Goal: Task Accomplishment & Management: Use online tool/utility

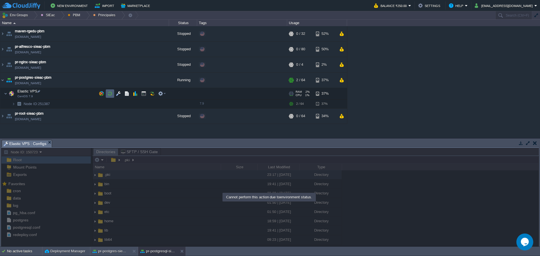
click at [111, 93] on button "button" at bounding box center [109, 93] width 5 height 5
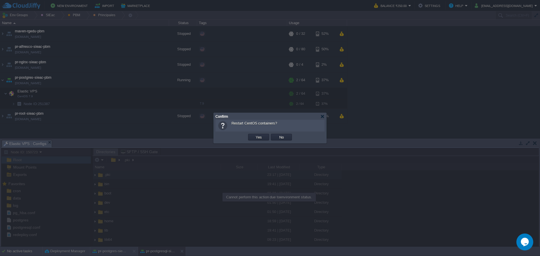
click at [247, 138] on td "OK Yes No Cancel" at bounding box center [270, 137] width 106 height 8
click at [257, 137] on button "Yes" at bounding box center [259, 137] width 10 height 5
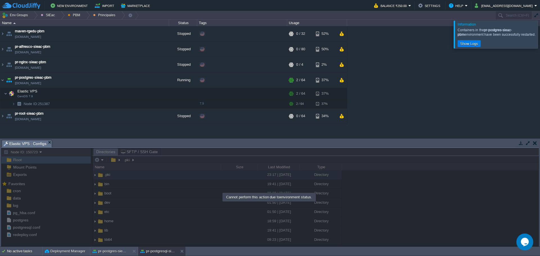
click at [539, 35] on div at bounding box center [546, 35] width 0 height 28
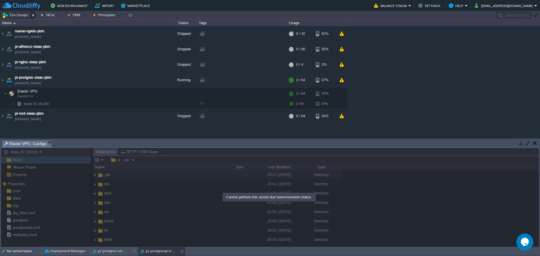
click at [23, 17] on button "Env Groups" at bounding box center [16, 15] width 28 height 8
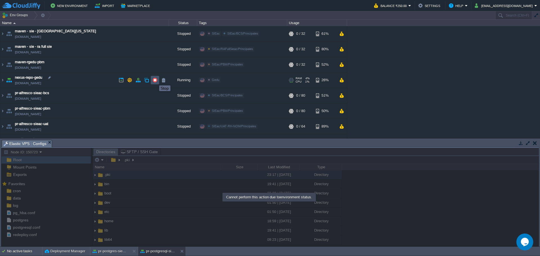
drag, startPoint x: 155, startPoint y: 80, endPoint x: 154, endPoint y: 84, distance: 3.7
click at [155, 81] on button "button" at bounding box center [154, 80] width 5 height 5
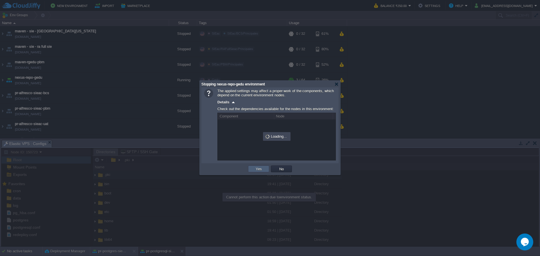
drag, startPoint x: 264, startPoint y: 168, endPoint x: 191, endPoint y: 130, distance: 82.2
click at [263, 168] on td "Yes" at bounding box center [258, 169] width 21 height 7
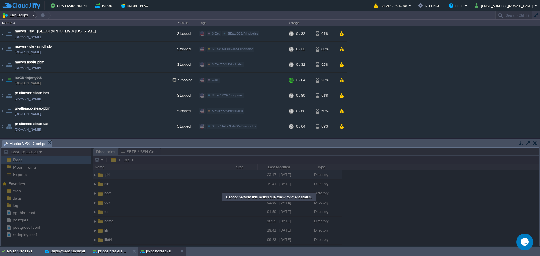
click at [34, 15] on div at bounding box center [34, 15] width 8 height 8
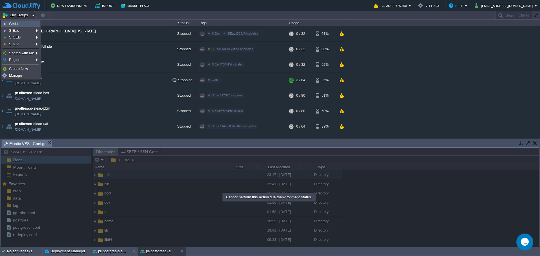
click at [31, 22] on link "Gedu" at bounding box center [20, 24] width 39 height 6
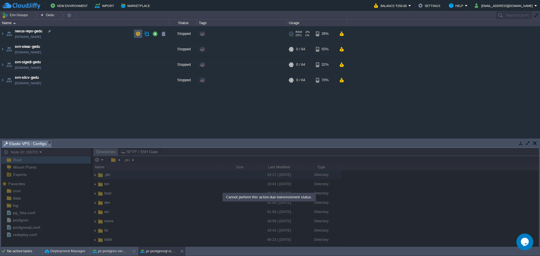
click at [139, 34] on button "button" at bounding box center [137, 33] width 5 height 5
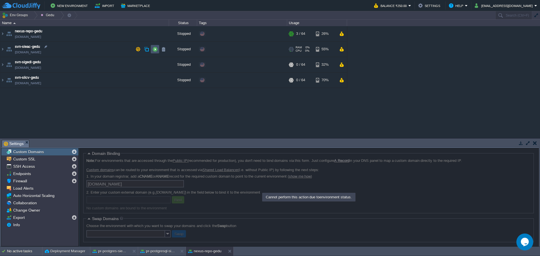
click at [152, 51] on button "button" at bounding box center [154, 49] width 5 height 5
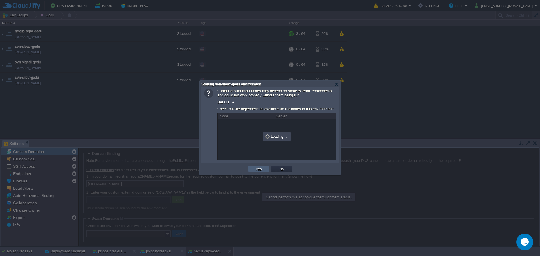
click at [264, 167] on td "Yes" at bounding box center [258, 169] width 21 height 7
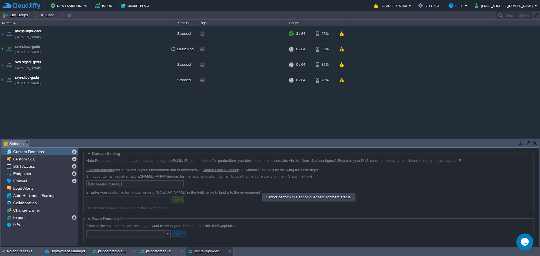
click at [151, 110] on div "maven - sie - [GEOGRAPHIC_DATA][US_STATE] [DOMAIN_NAME] Stopped SIEac SIEac/BCS…" at bounding box center [270, 82] width 540 height 112
